Goal: Task Accomplishment & Management: Use online tool/utility

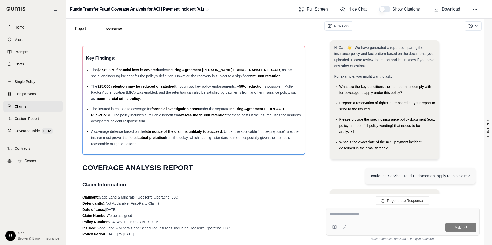
scroll to position [428, 0]
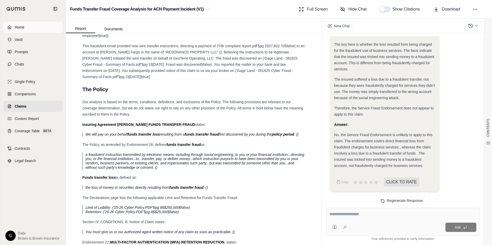
click at [26, 24] on link "Home" at bounding box center [32, 27] width 59 height 11
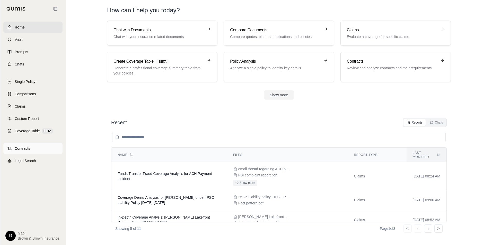
click at [32, 148] on link "Contracts" at bounding box center [32, 148] width 59 height 11
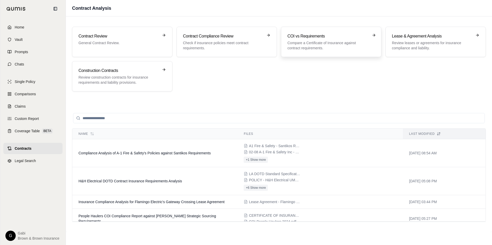
click at [349, 35] on h3 "COI vs Requirements" at bounding box center [327, 36] width 80 height 6
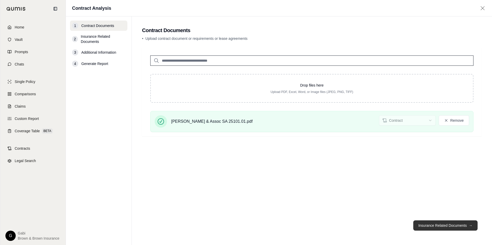
click at [435, 227] on button "Insurance Related Documents →" at bounding box center [445, 226] width 64 height 10
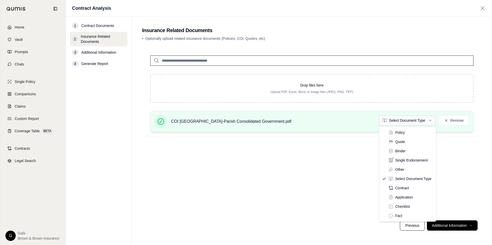
click at [424, 119] on html "Home Vault Prompts Chats Single Policy Comparisons Claims Custom Report Coverag…" at bounding box center [246, 122] width 492 height 245
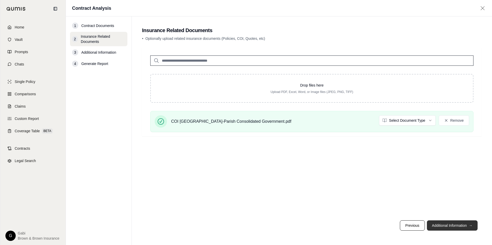
click at [445, 227] on button "Additional Information →" at bounding box center [452, 226] width 51 height 10
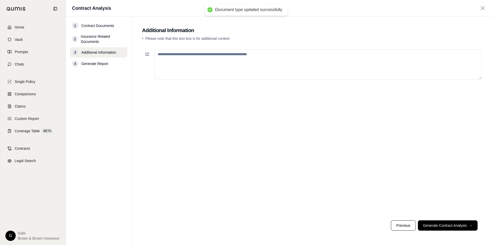
click at [254, 67] on textarea at bounding box center [317, 64] width 327 height 30
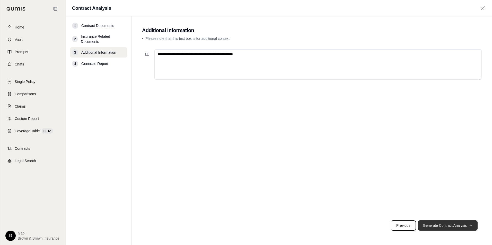
type textarea "**********"
click at [444, 225] on button "Generate Contract Analysis →" at bounding box center [448, 226] width 60 height 10
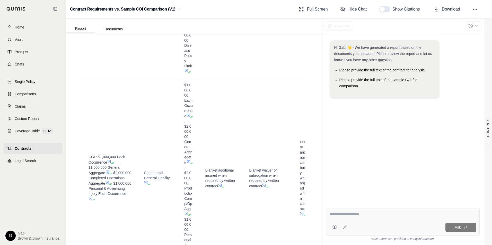
scroll to position [1157, 0]
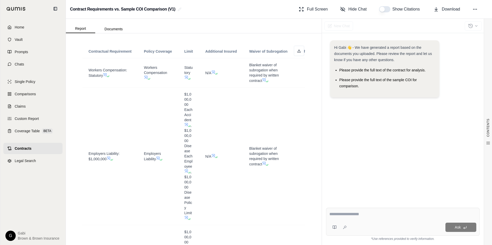
click at [321, 132] on div "New Chat Hi Gabi 👋 - We have generated a report based on the documents you uplo…" at bounding box center [406, 132] width 170 height 227
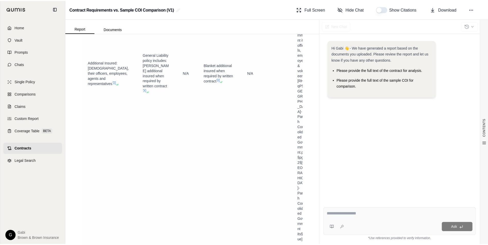
scroll to position [1686, 0]
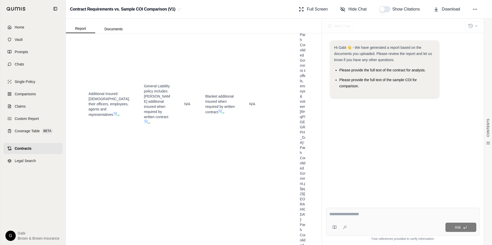
click at [25, 147] on span "Contracts" at bounding box center [23, 148] width 17 height 5
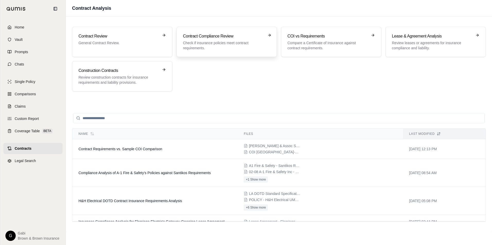
click at [269, 36] on icon at bounding box center [269, 35] width 4 height 4
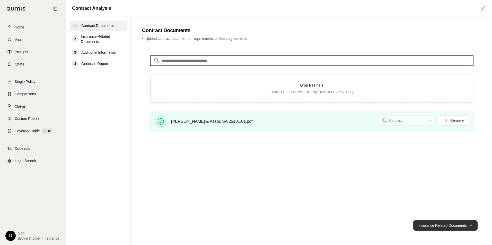
click at [428, 224] on button "Insurance Related Documents →" at bounding box center [445, 226] width 64 height 10
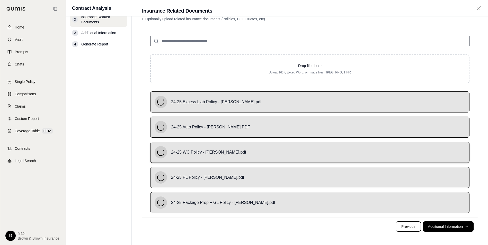
scroll to position [21, 0]
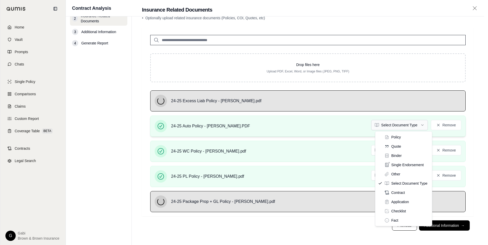
click at [427, 125] on html "Home Vault Prompts Chats Single Policy Comparisons Claims Custom Report Coverag…" at bounding box center [244, 112] width 488 height 266
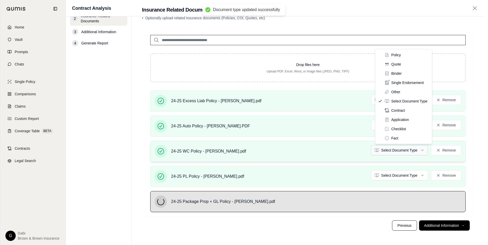
click at [427, 150] on html "Document type updated successfully Home Vault Prompts Chats Single Policy Compa…" at bounding box center [244, 112] width 488 height 266
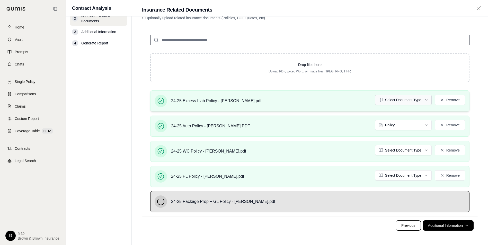
click at [422, 99] on html "Document type updated successfully Home Vault Prompts Chats Single Policy Compa…" at bounding box center [244, 112] width 488 height 266
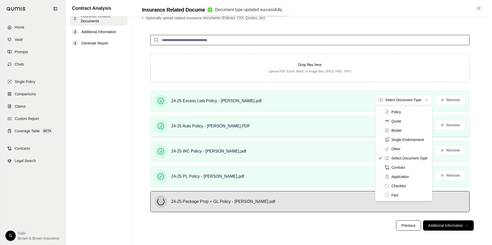
drag, startPoint x: 408, startPoint y: 112, endPoint x: 404, endPoint y: 117, distance: 6.4
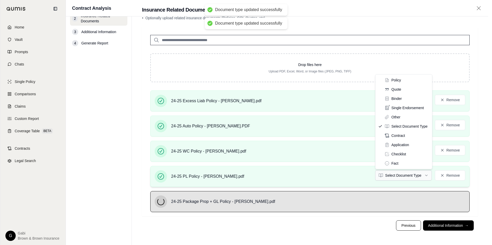
click at [407, 174] on html "Document type updated successfully Document type updated successfully Home Vaul…" at bounding box center [246, 112] width 492 height 266
drag, startPoint x: 405, startPoint y: 81, endPoint x: 404, endPoint y: 92, distance: 11.7
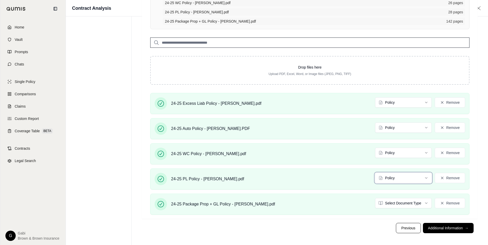
scroll to position [82, 0]
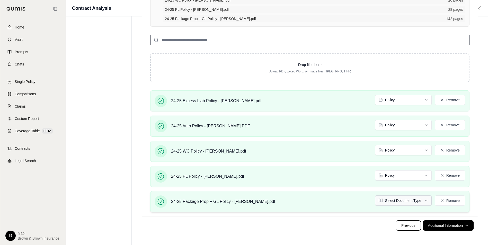
click at [417, 203] on html "Home Vault Prompts Chats Single Policy Comparisons Claims Custom Report Coverag…" at bounding box center [244, 81] width 488 height 327
click at [444, 225] on button "Additional Information →" at bounding box center [448, 226] width 51 height 10
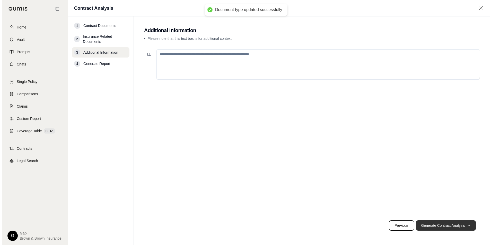
scroll to position [0, 0]
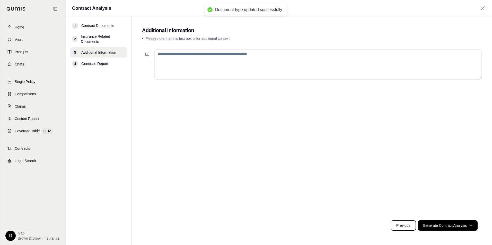
click at [284, 85] on div at bounding box center [311, 131] width 339 height 169
drag, startPoint x: 286, startPoint y: 79, endPoint x: 288, endPoint y: 78, distance: 2.8
click at [288, 78] on div at bounding box center [311, 131] width 339 height 169
drag, startPoint x: 319, startPoint y: 64, endPoint x: 324, endPoint y: 67, distance: 6.2
click at [323, 67] on textarea at bounding box center [317, 64] width 327 height 30
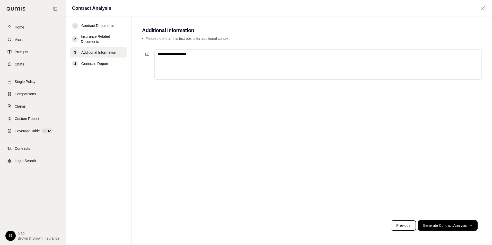
click at [174, 53] on textarea "**********" at bounding box center [317, 64] width 327 height 30
click at [178, 55] on textarea "**********" at bounding box center [317, 64] width 327 height 30
click at [204, 54] on textarea "**********" at bounding box center [317, 64] width 327 height 30
click at [163, 54] on textarea "**********" at bounding box center [317, 64] width 327 height 30
click at [162, 53] on textarea "**********" at bounding box center [317, 64] width 327 height 30
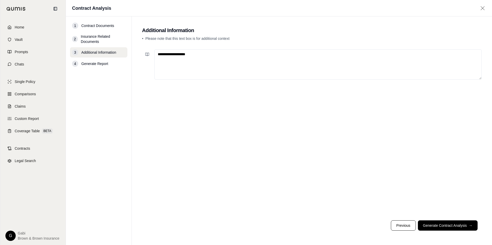
drag, startPoint x: 210, startPoint y: 52, endPoint x: 211, endPoint y: 55, distance: 3.2
click at [211, 54] on textarea "**********" at bounding box center [317, 64] width 327 height 30
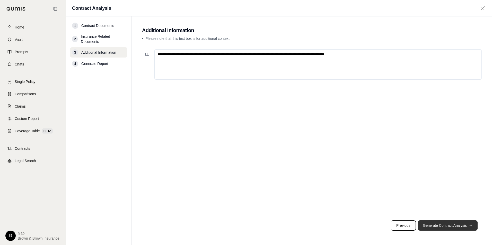
type textarea "**********"
click at [462, 225] on button "Generate Contract Analysis →" at bounding box center [448, 226] width 60 height 10
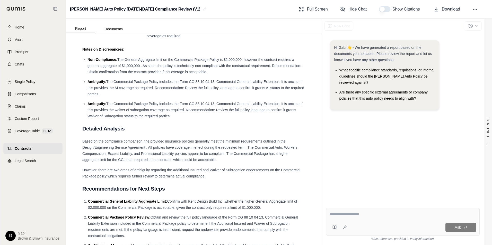
scroll to position [1800, 0]
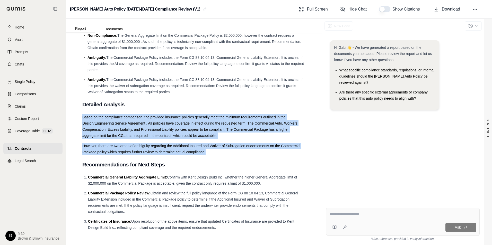
drag, startPoint x: 83, startPoint y: 136, endPoint x: 207, endPoint y: 171, distance: 128.8
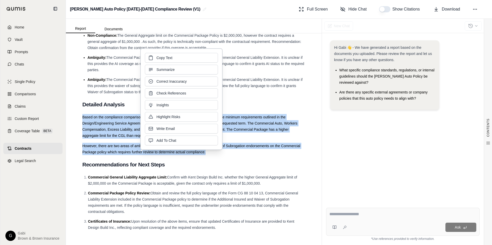
copy div "Based on the compliance comparison, the provided insurance policies generally m…"
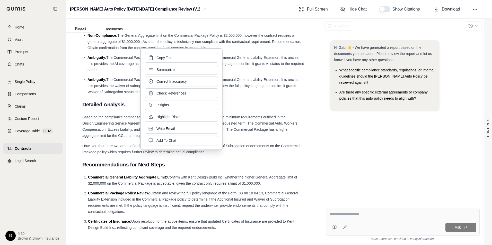
drag, startPoint x: 287, startPoint y: 117, endPoint x: 288, endPoint y: 120, distance: 2.8
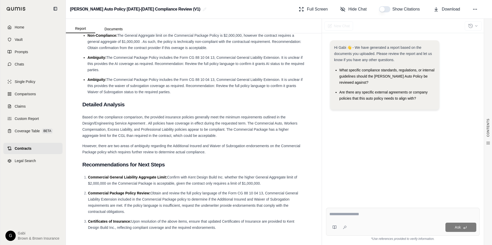
scroll to position [1821, 0]
